Goal: Task Accomplishment & Management: Use online tool/utility

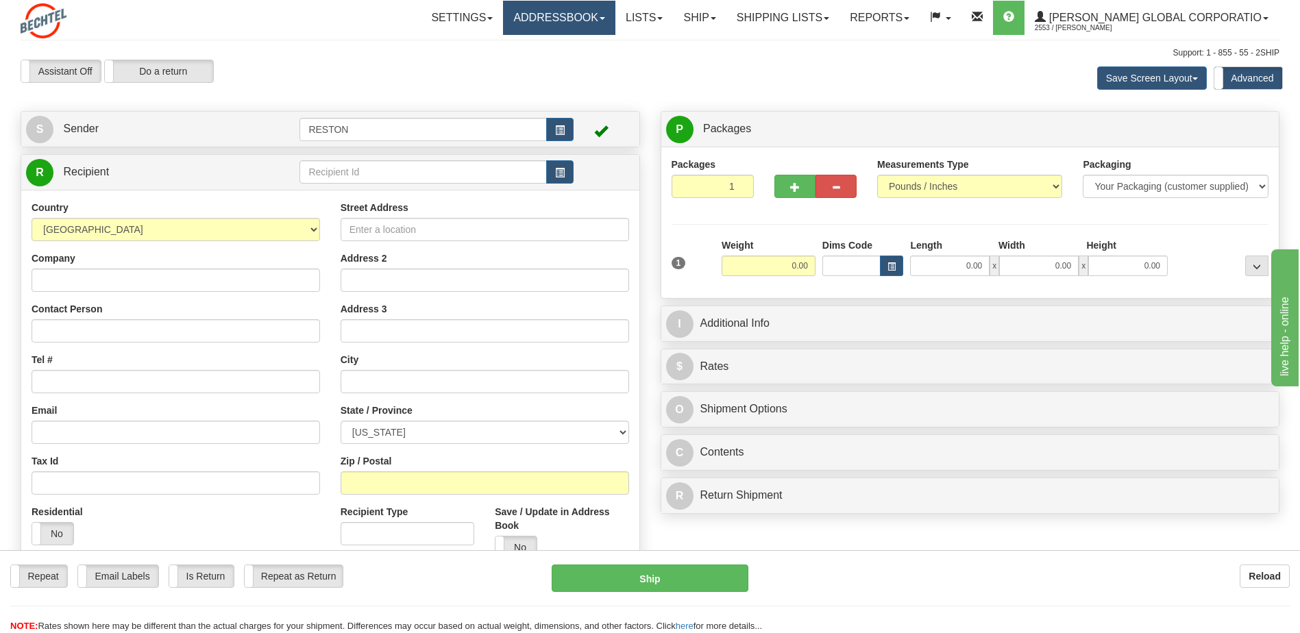
click at [585, 18] on link "Addressbook" at bounding box center [559, 18] width 112 height 34
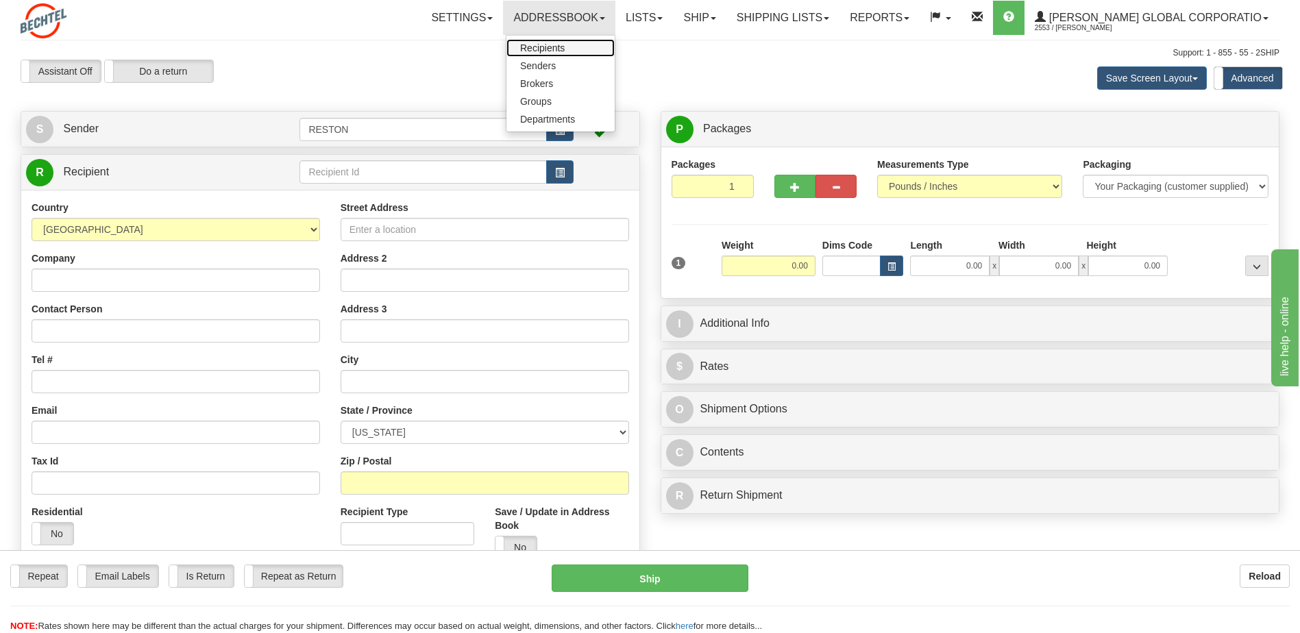
click at [565, 47] on span "Recipients" at bounding box center [542, 47] width 45 height 11
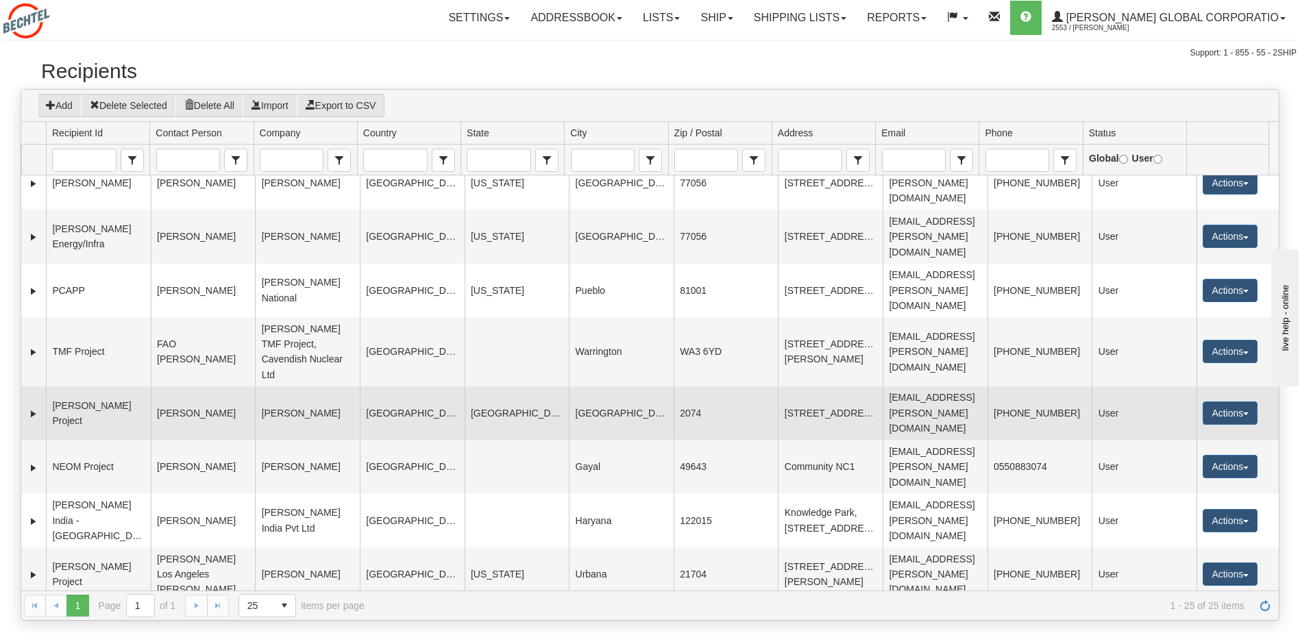
scroll to position [343, 0]
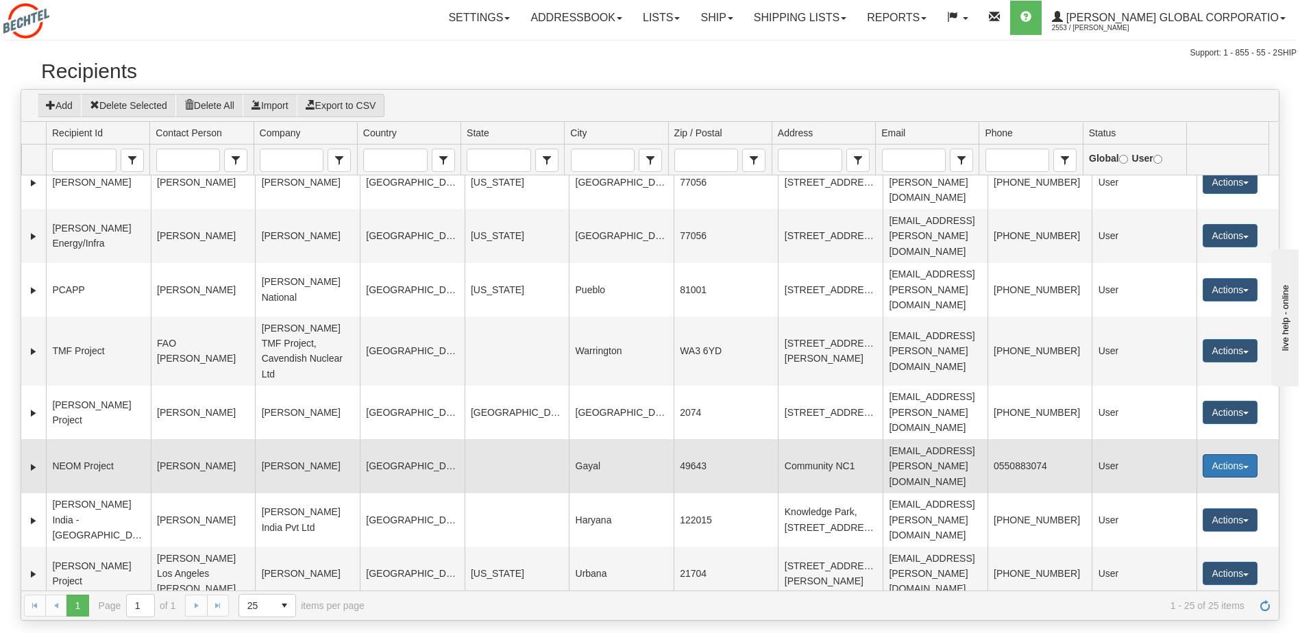
click at [1225, 454] on button "Actions" at bounding box center [1229, 465] width 55 height 23
click at [1181, 554] on link "Ship" at bounding box center [1202, 563] width 110 height 18
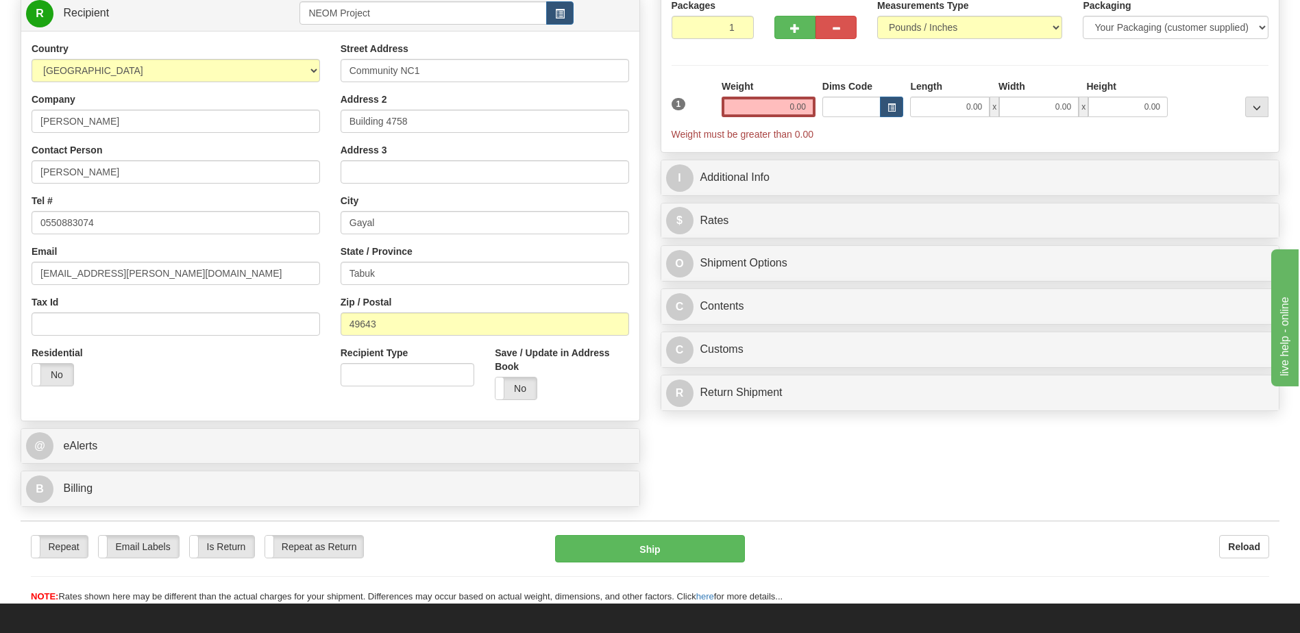
scroll to position [137, 0]
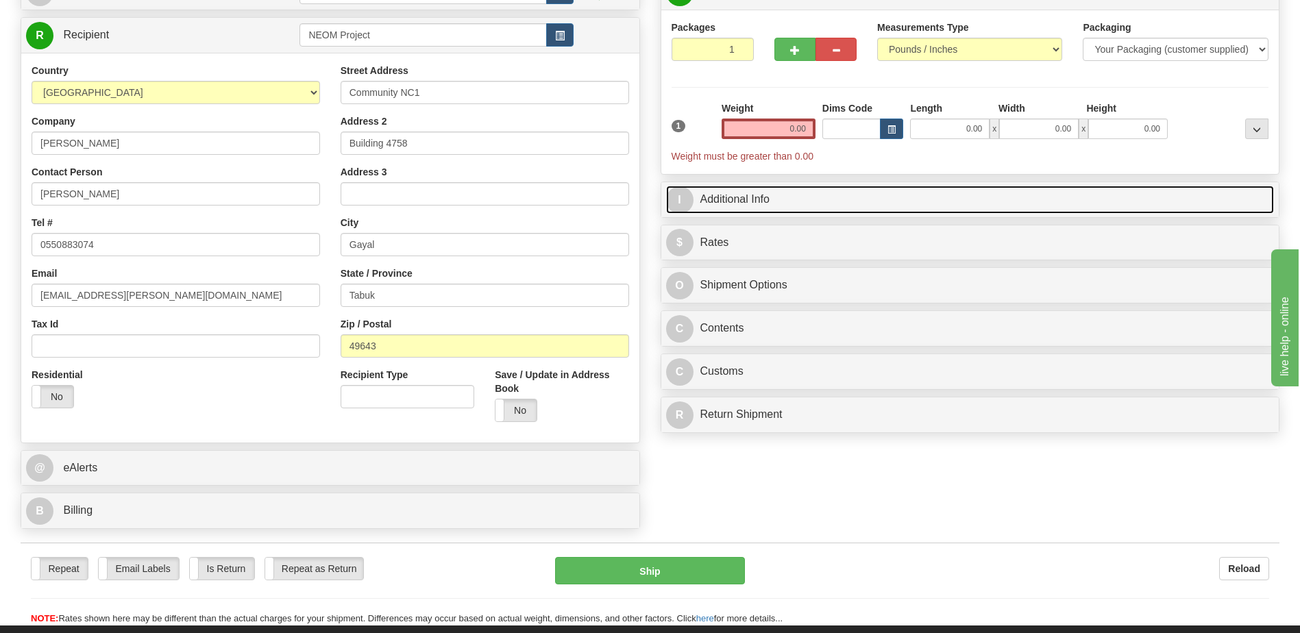
click at [734, 199] on link "I Additional Info" at bounding box center [970, 200] width 608 height 28
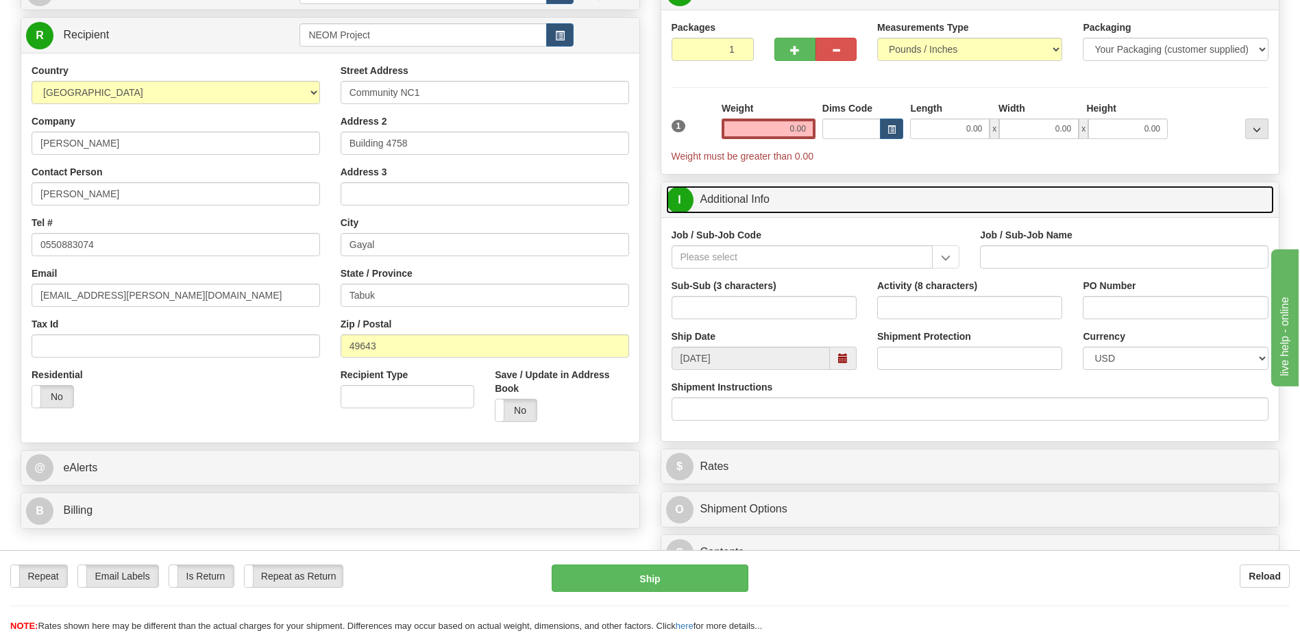
scroll to position [0, 0]
